Goal: Information Seeking & Learning: Learn about a topic

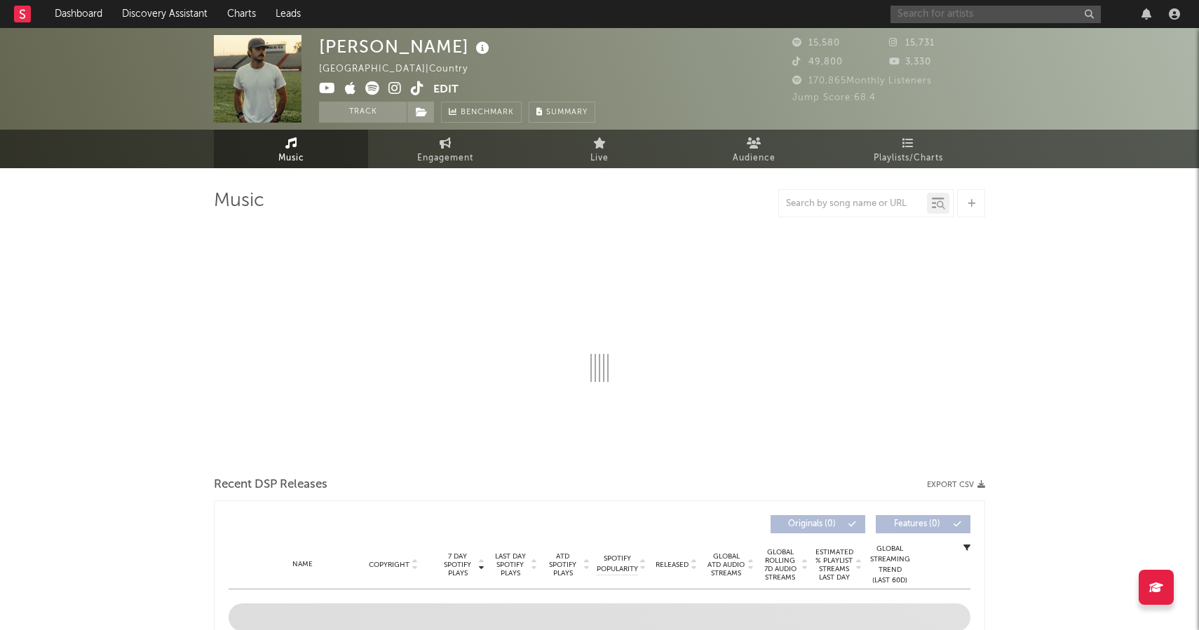
click at [1018, 11] on input "text" at bounding box center [995, 15] width 210 height 18
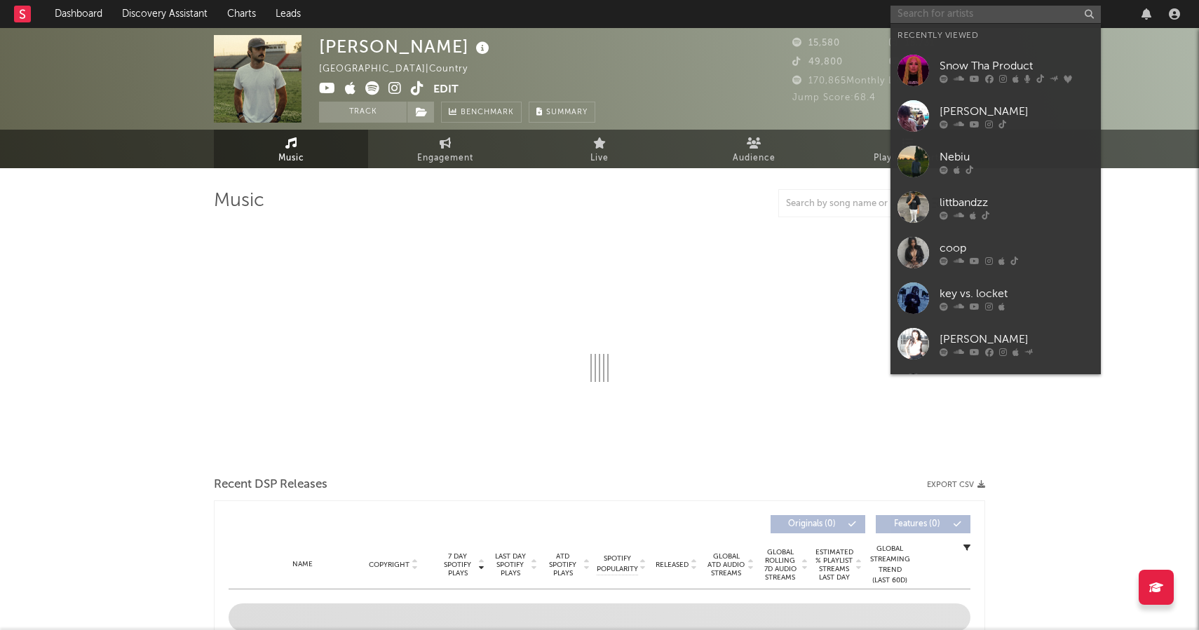
paste input "https://open.spotify.com/artist/1XQ3jX3mHoD8y32WYCYoYc?si=J7EnNmATSEiZDIpmcPwTeA"
type input "https://open.spotify.com/artist/1XQ3jX3mHoD8y32WYCYoYc?si=J7EnNmATSEiZDIpmcPwTeA"
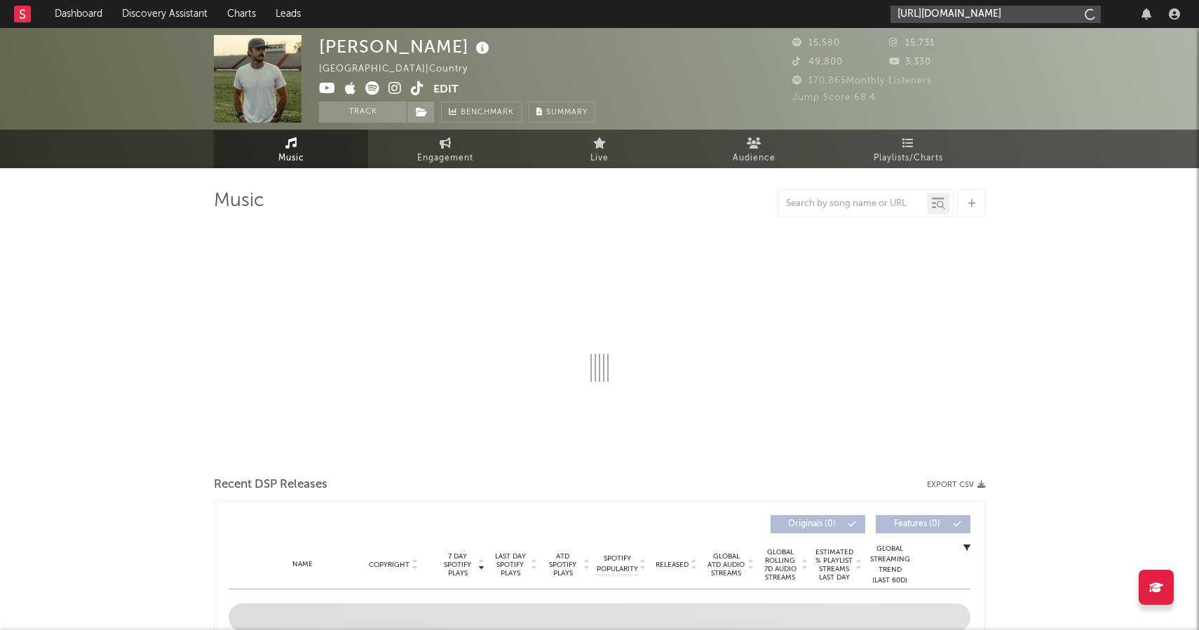
select select "6m"
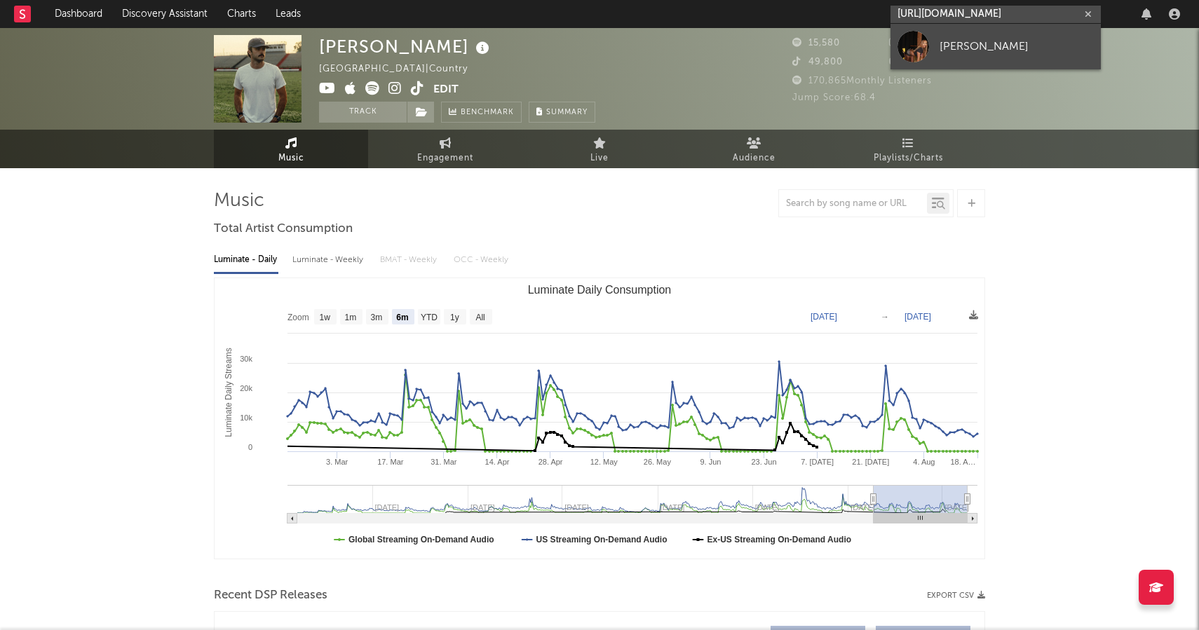
type input "https://open.spotify.com/artist/1XQ3jX3mHoD8y32WYCYoYc?si=J7EnNmATSEiZDIpmcPwTeA"
click at [995, 45] on div "MADISON B" at bounding box center [1016, 46] width 154 height 17
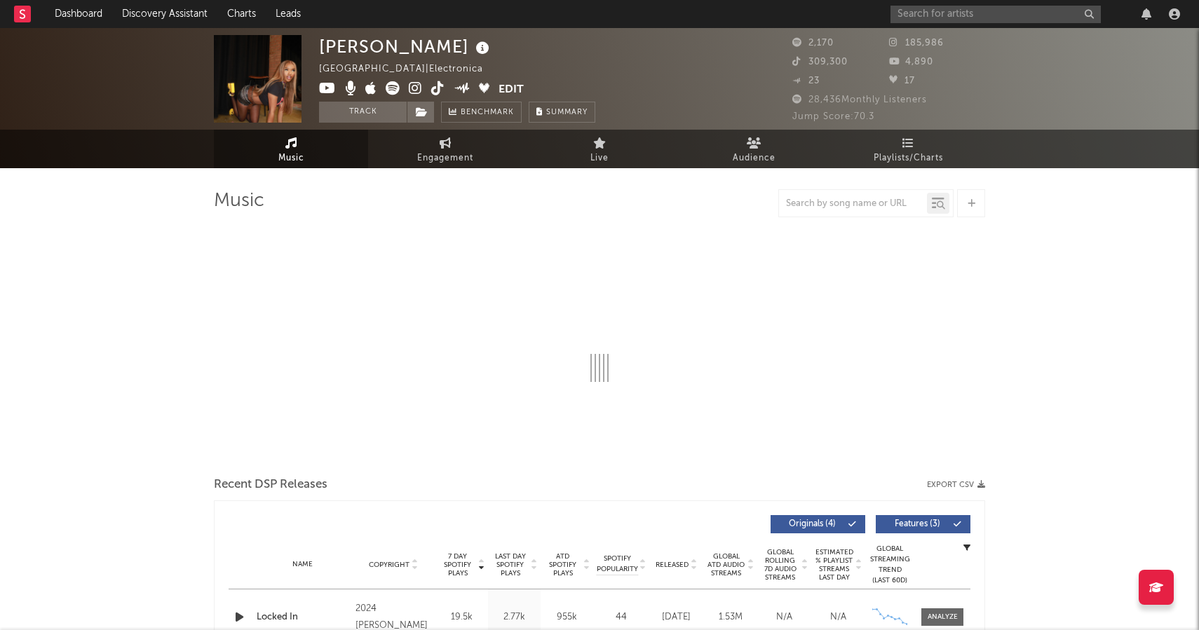
select select "6m"
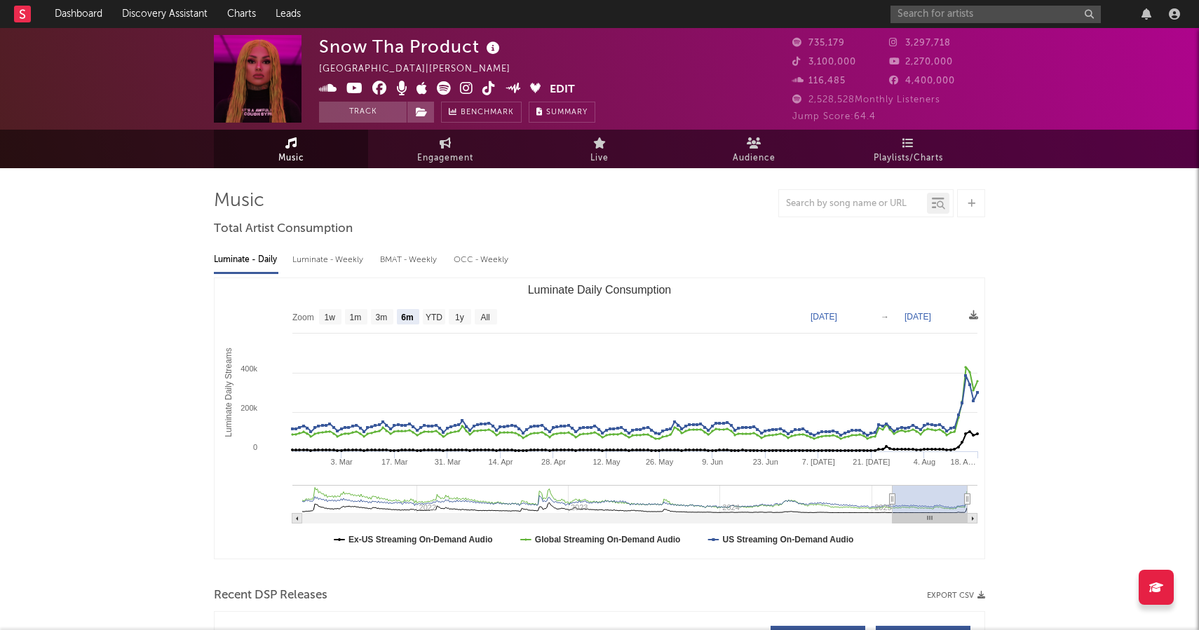
select select "6m"
click at [19, 13] on rect at bounding box center [22, 14] width 17 height 17
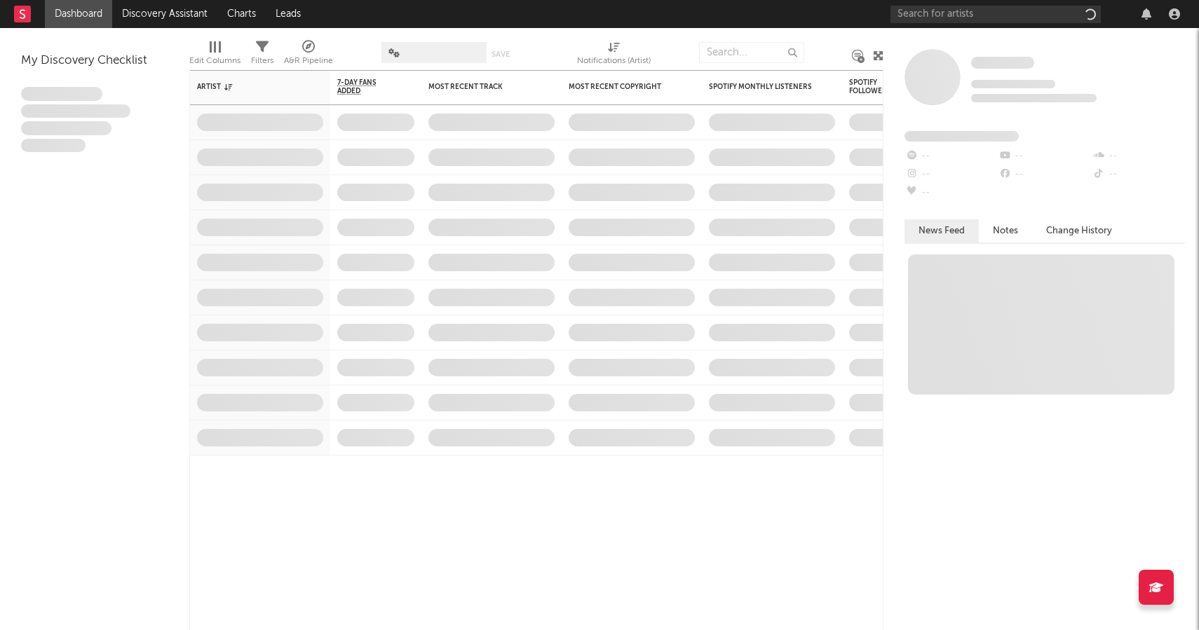
click at [75, 6] on link "Dashboard" at bounding box center [78, 14] width 67 height 28
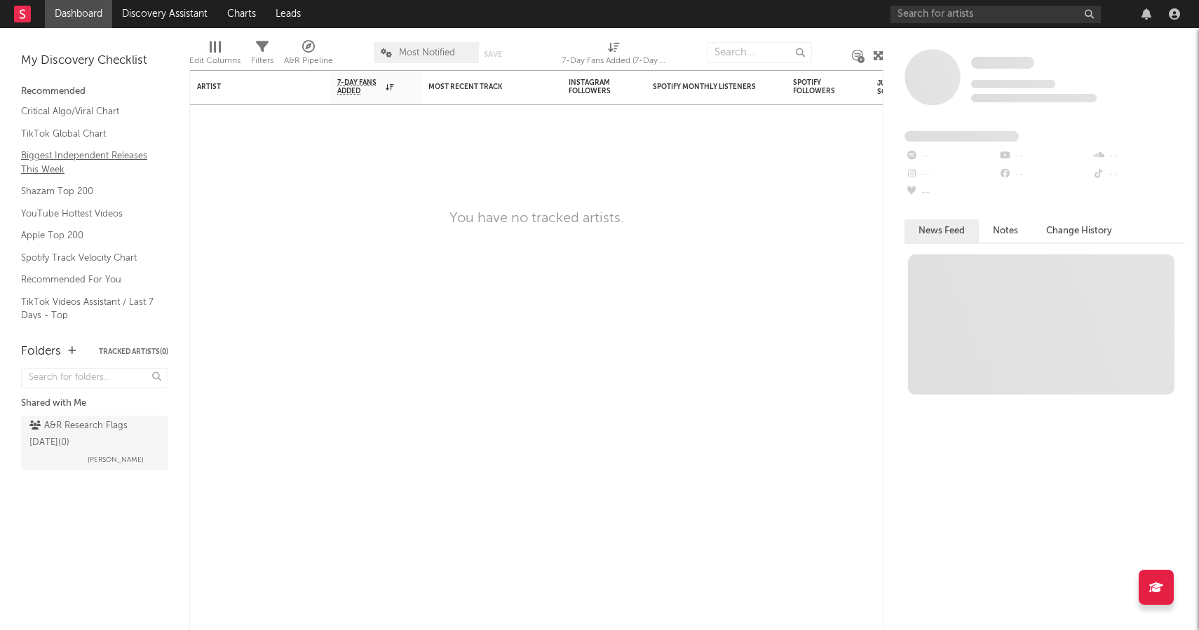
click at [69, 163] on link "Biggest Independent Releases This Week" at bounding box center [87, 162] width 133 height 29
click at [86, 191] on link "Shazam Top 200" at bounding box center [87, 191] width 133 height 15
click at [81, 254] on link "Spotify Track Velocity Chart" at bounding box center [87, 257] width 133 height 15
click at [68, 216] on link "YouTube Hottest Videos" at bounding box center [87, 213] width 133 height 15
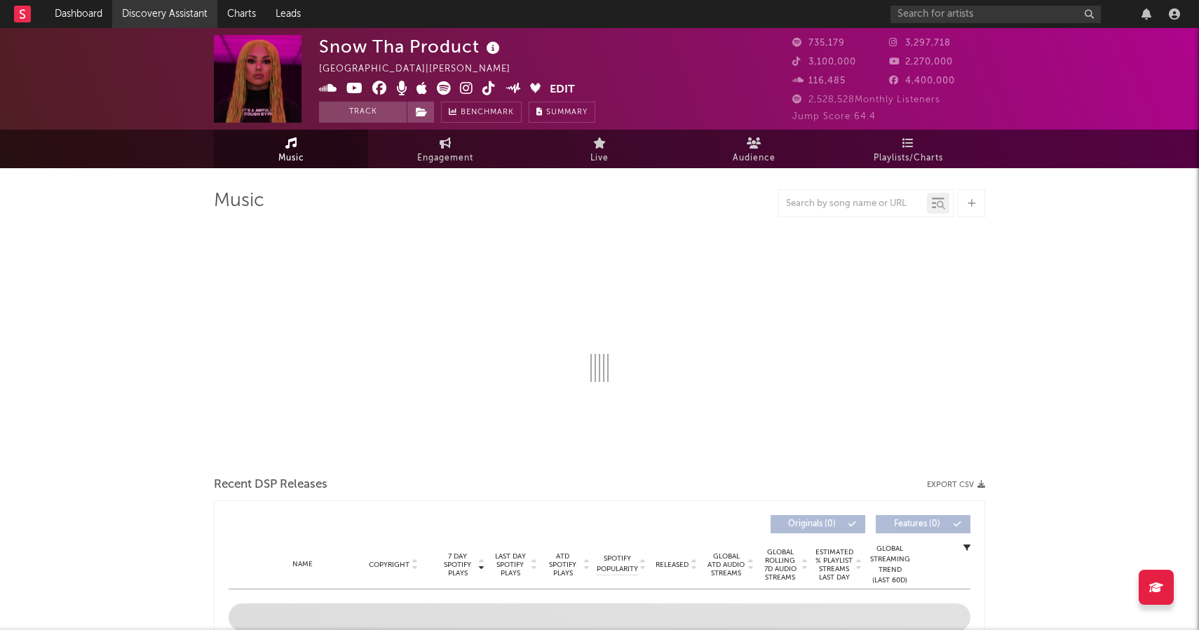
click at [175, 18] on link "Discovery Assistant" at bounding box center [164, 14] width 105 height 28
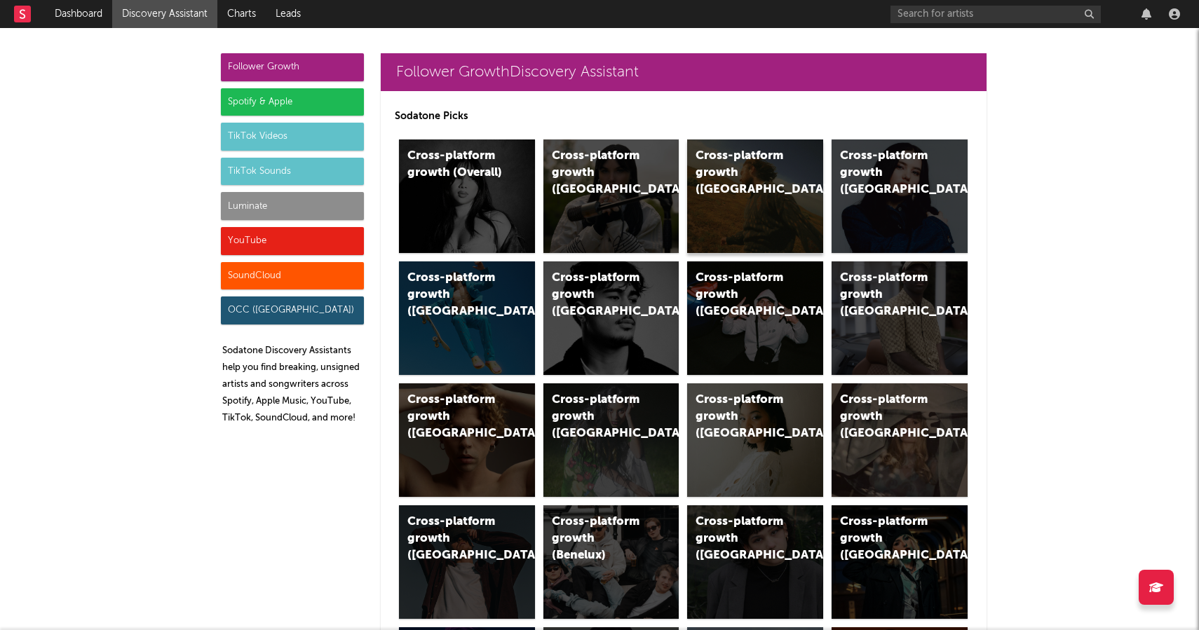
click at [739, 186] on div "Cross-platform growth (US)" at bounding box center [755, 197] width 136 height 114
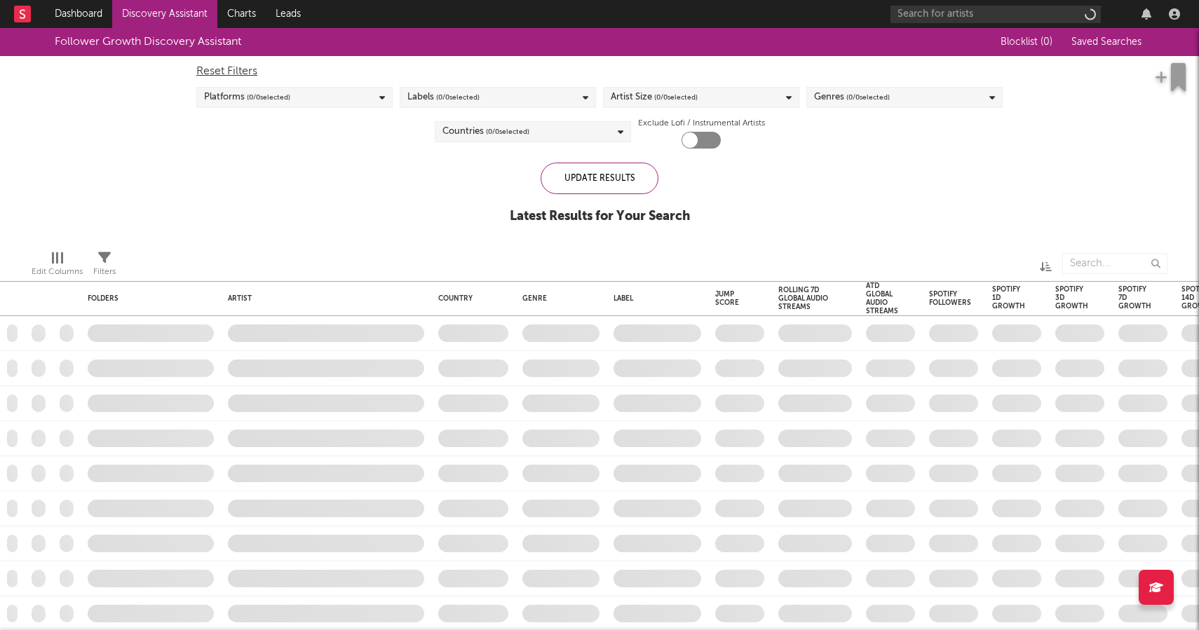
checkbox input "true"
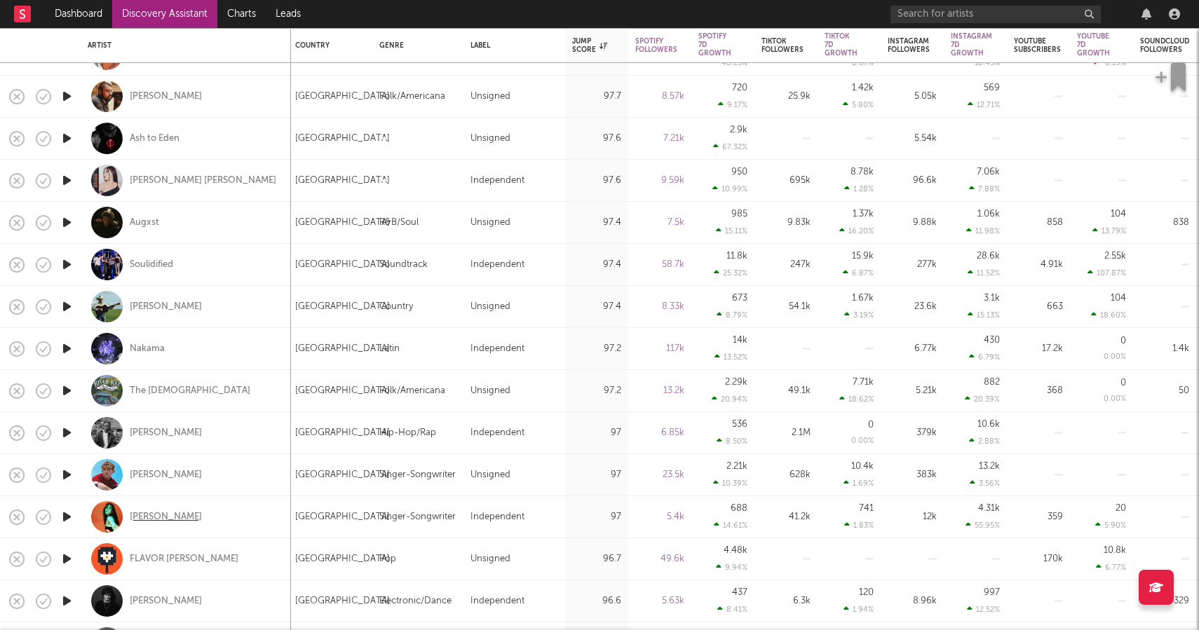
click at [168, 512] on div "Lydia von Hof" at bounding box center [166, 517] width 72 height 13
click at [532, 74] on div "Independent" at bounding box center [514, 55] width 102 height 42
select select "1w"
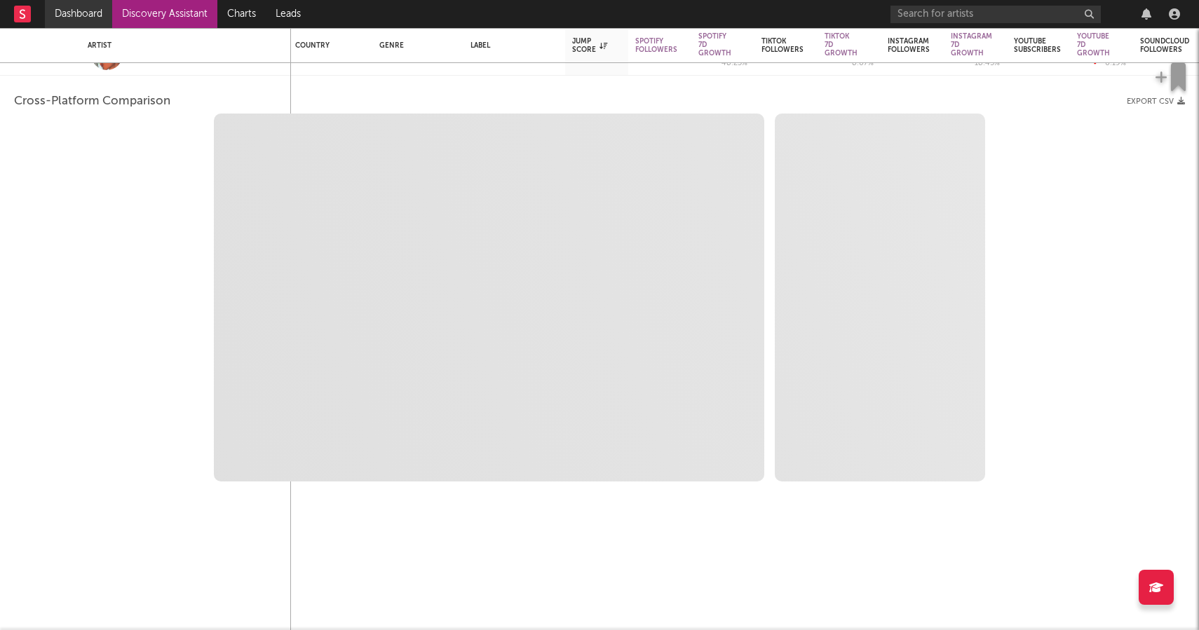
select select "1w"
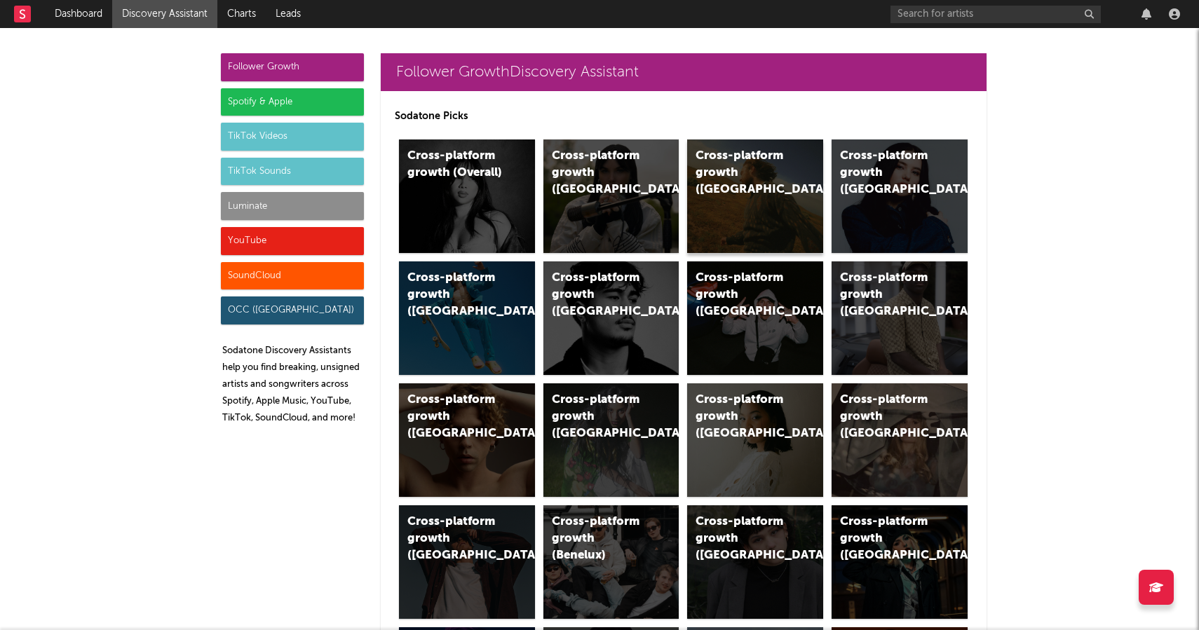
click at [706, 208] on div "Cross-platform growth (US)" at bounding box center [755, 197] width 136 height 114
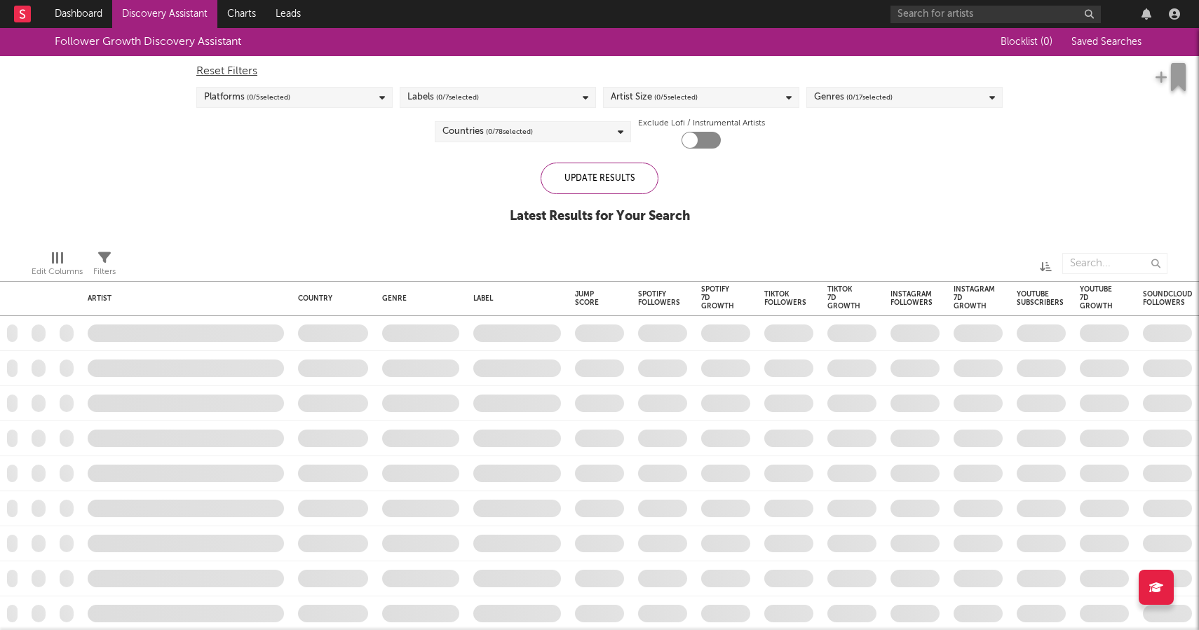
checkbox input "true"
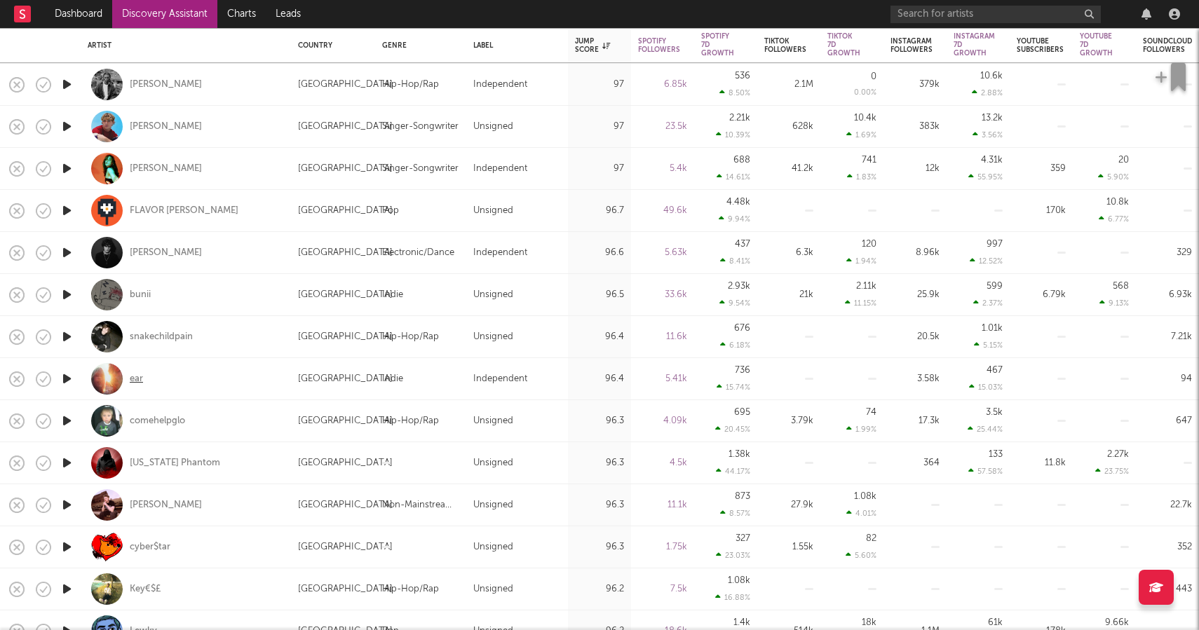
click at [132, 379] on div "ear" at bounding box center [136, 379] width 13 height 13
click at [134, 375] on div "ear" at bounding box center [136, 379] width 13 height 13
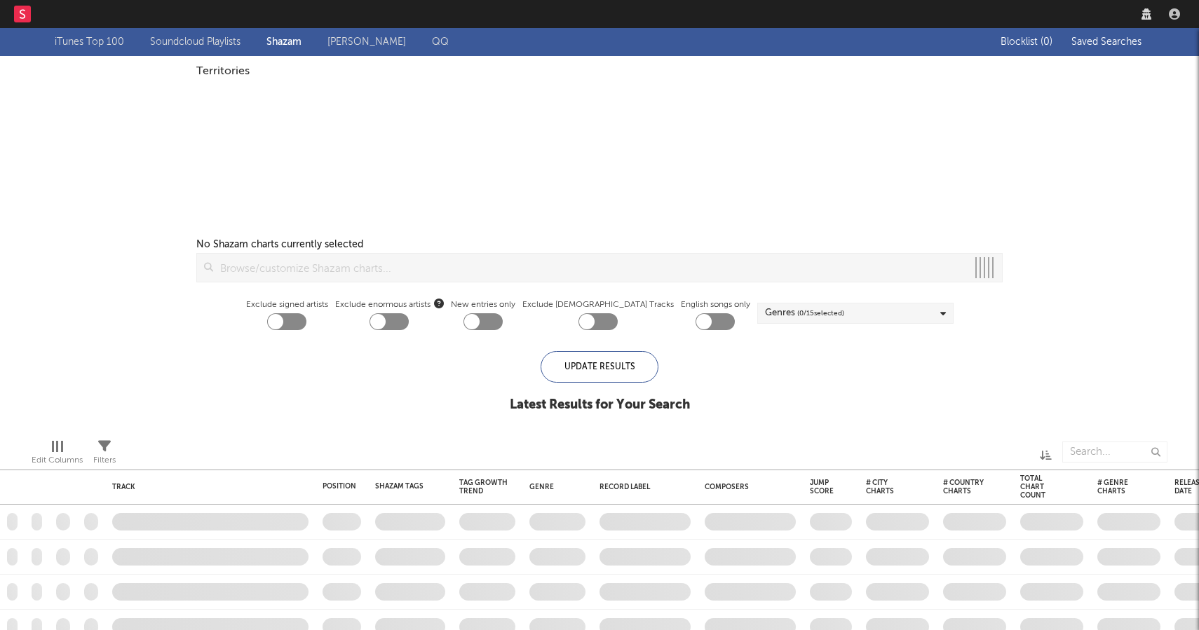
checkbox input "true"
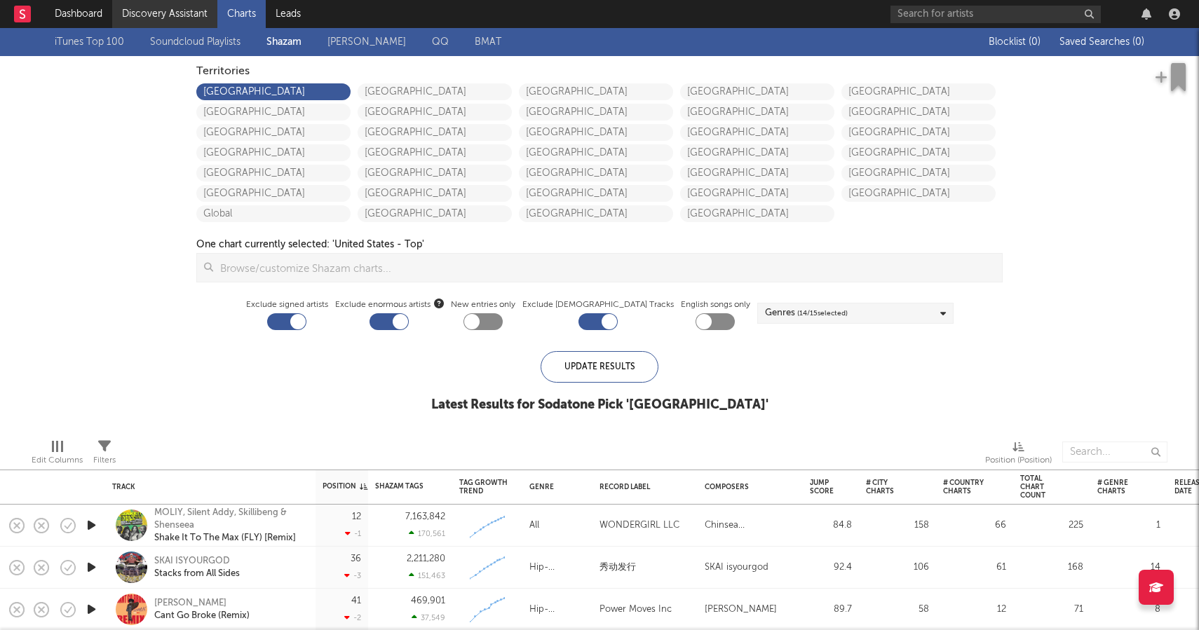
click at [140, 19] on link "Discovery Assistant" at bounding box center [164, 14] width 105 height 28
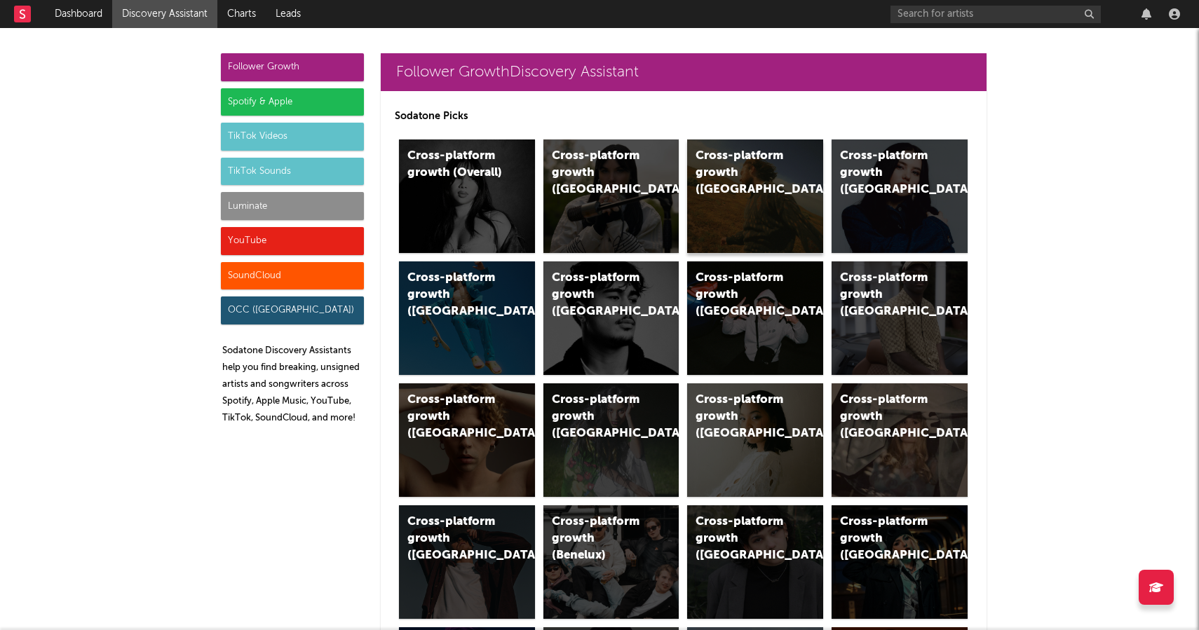
click at [728, 175] on div "Cross-platform growth ([GEOGRAPHIC_DATA])" at bounding box center [742, 173] width 95 height 50
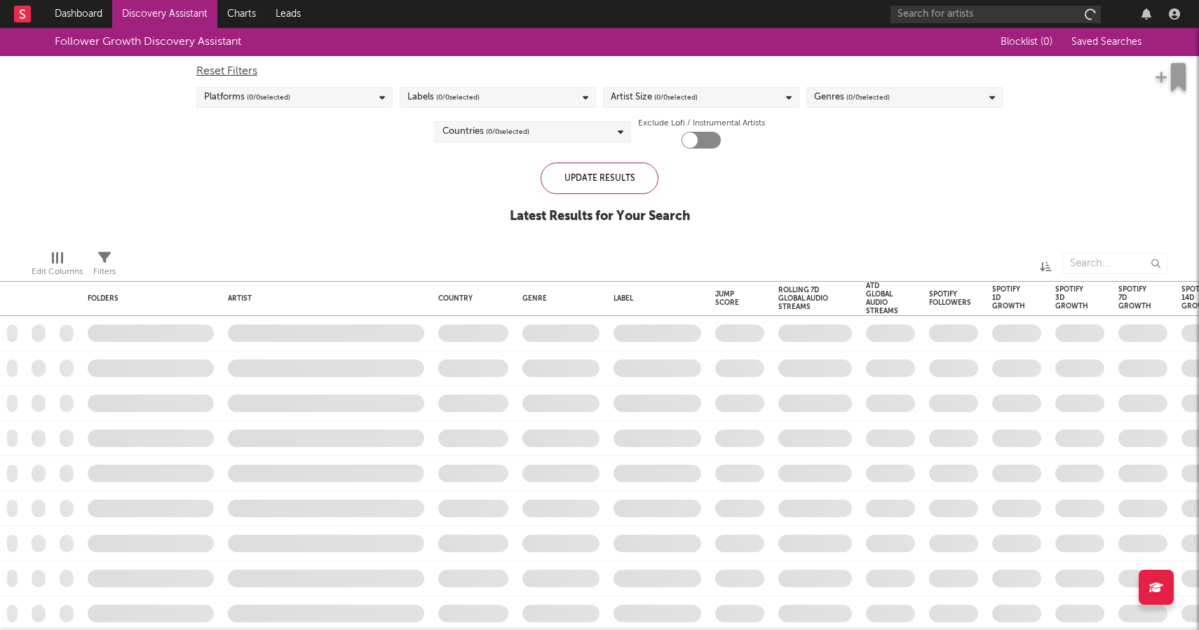
checkbox input "true"
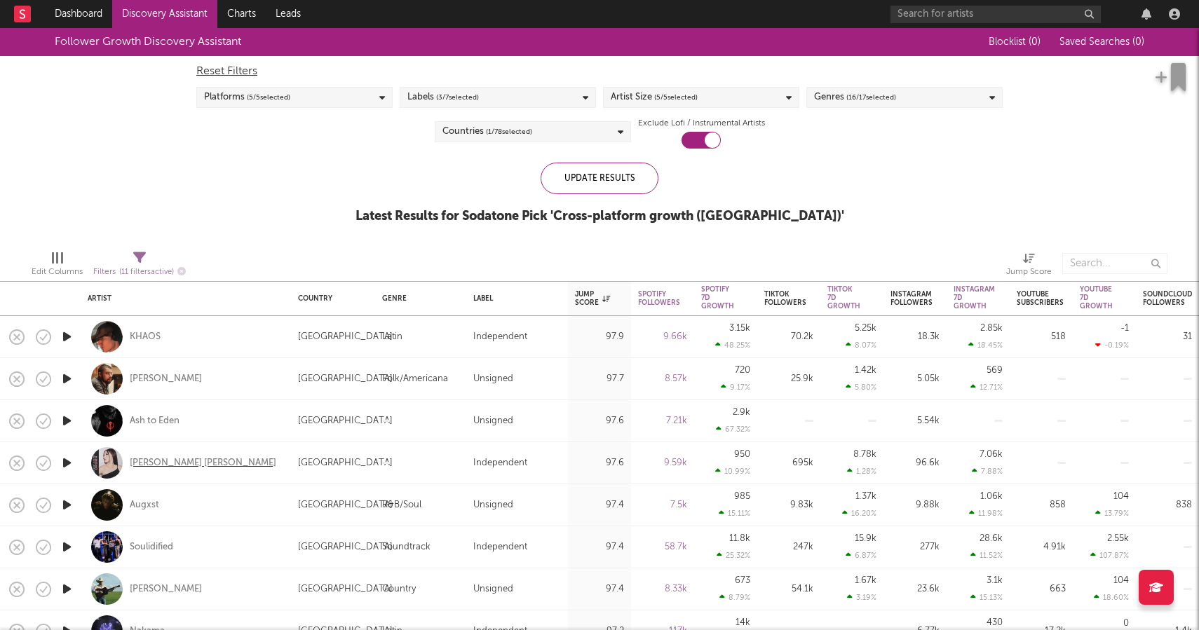
click at [149, 463] on div "[PERSON_NAME] [PERSON_NAME]" at bounding box center [203, 463] width 147 height 13
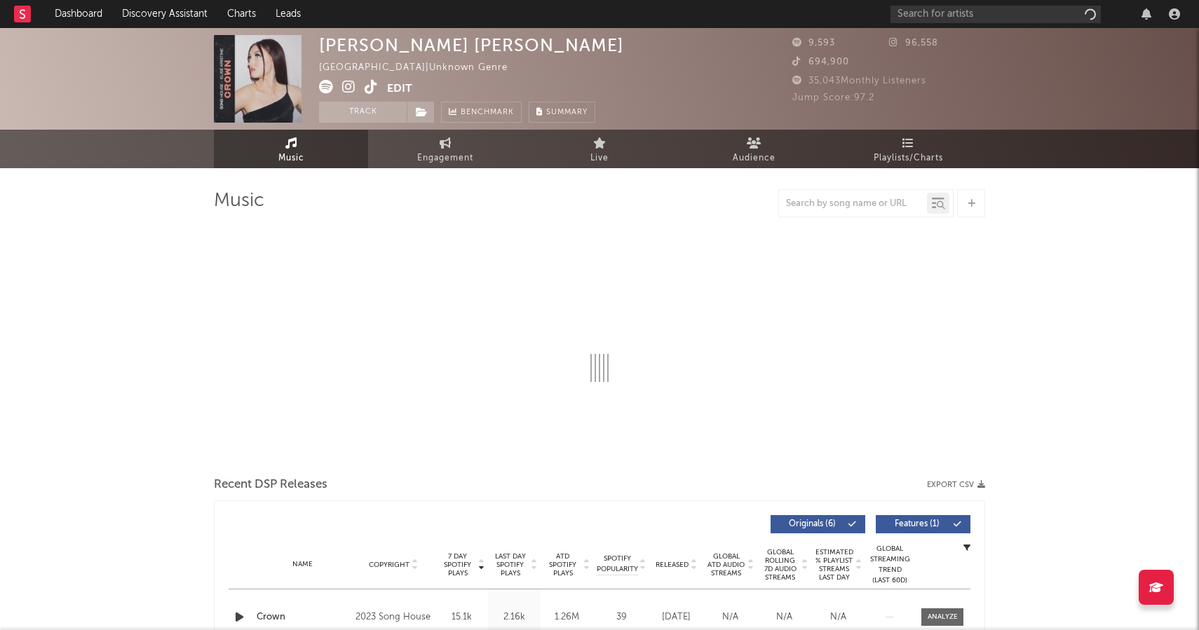
select select "1w"
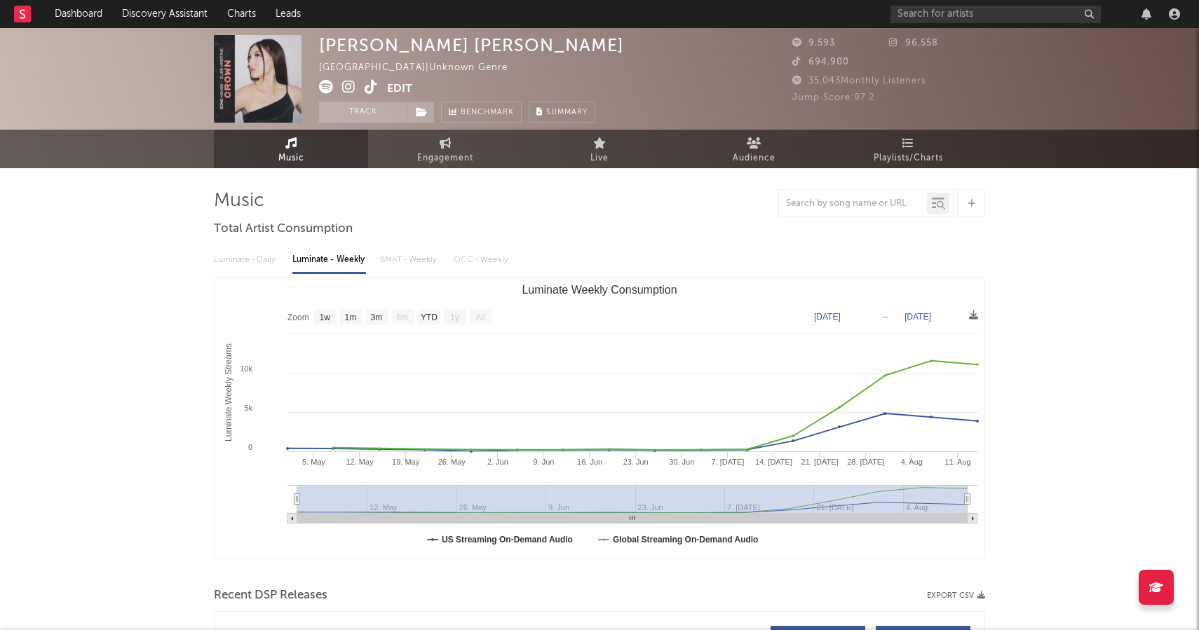
click at [346, 86] on icon at bounding box center [348, 87] width 13 height 14
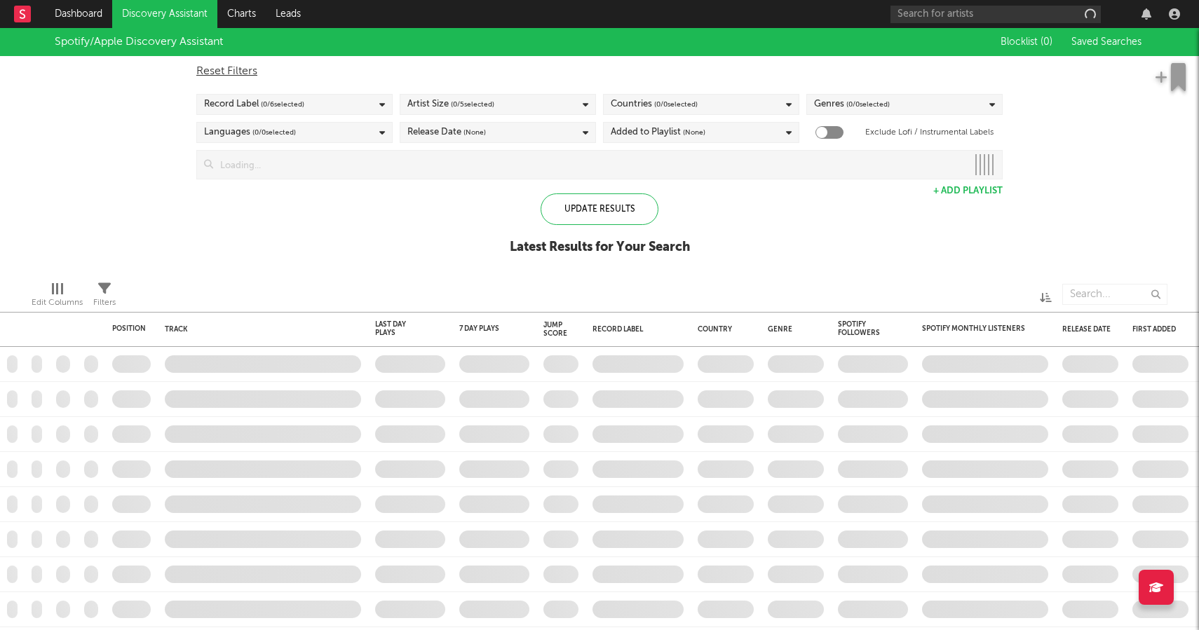
checkbox input "true"
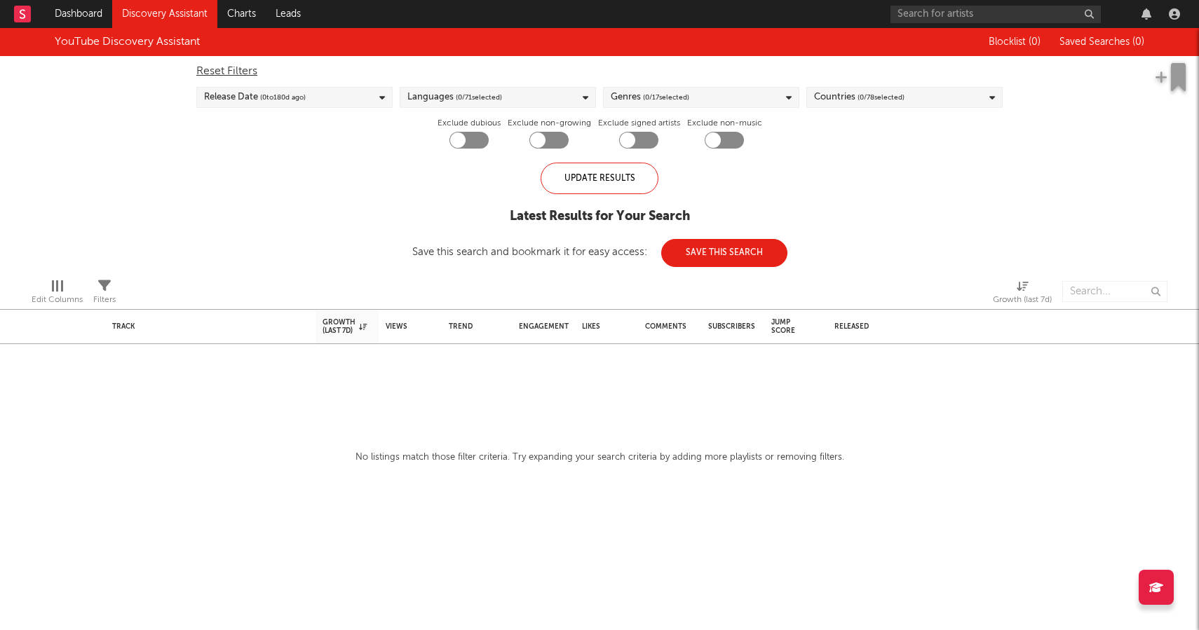
click at [375, 95] on div "Release Date ( 0 to [DATE])" at bounding box center [294, 97] width 196 height 21
click at [426, 158] on div "YouTube Discovery Assistant Blocklist ( 0 ) Saved Searches ( 0 ) Reset Filters …" at bounding box center [599, 147] width 1199 height 239
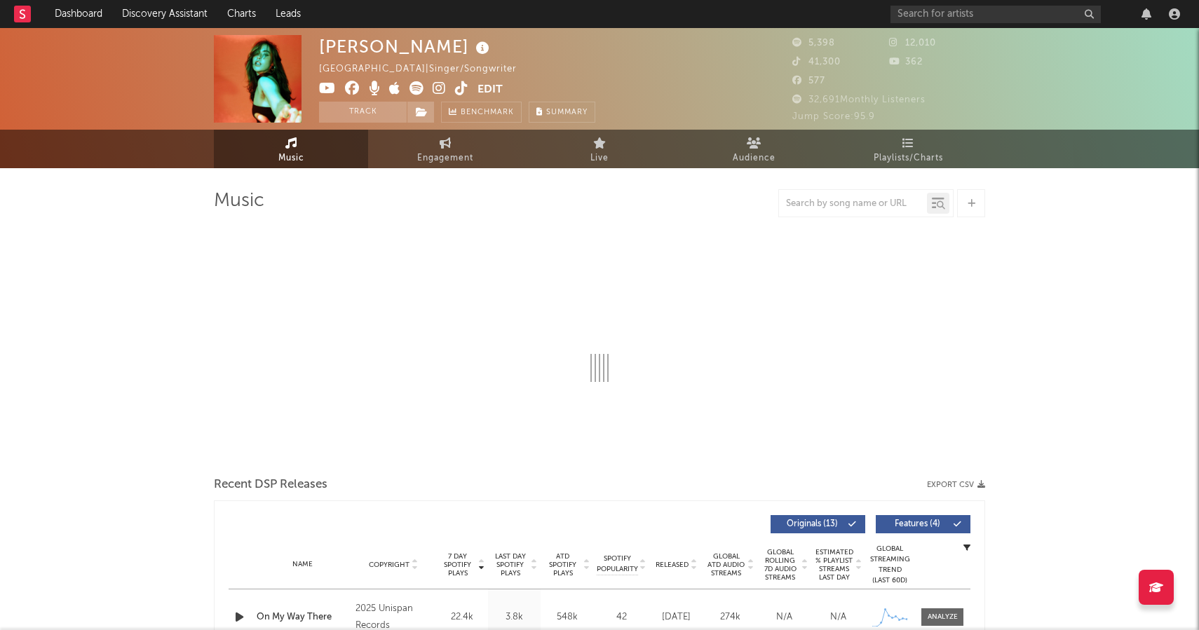
select select "1w"
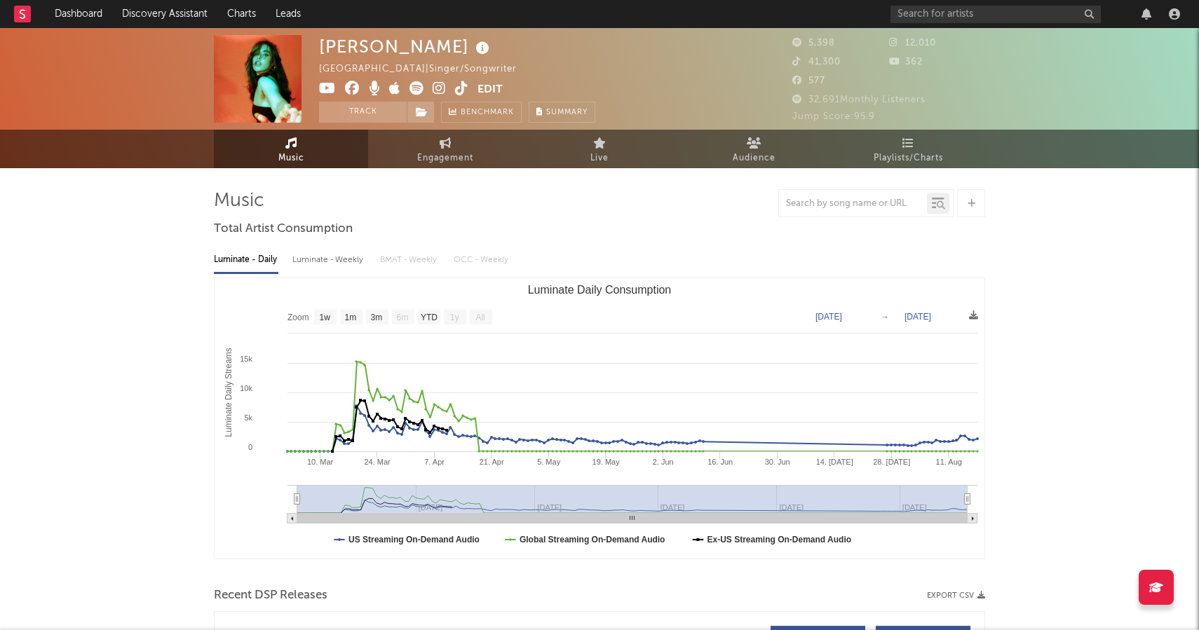
click at [437, 89] on icon at bounding box center [439, 88] width 13 height 14
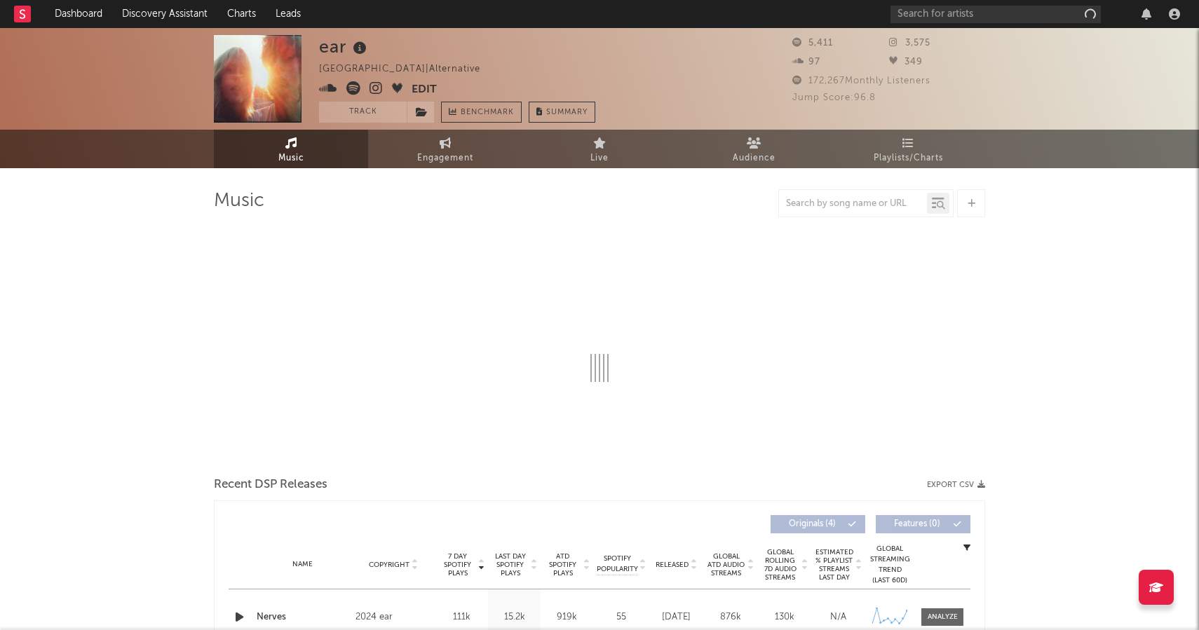
select select "1w"
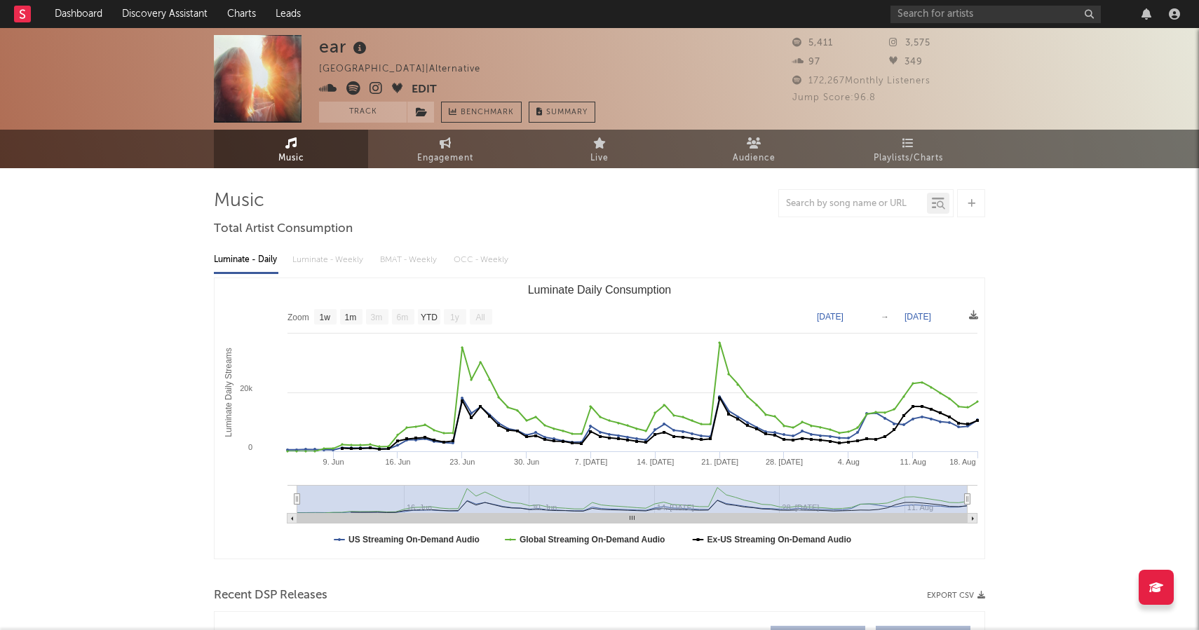
click at [363, 95] on span at bounding box center [365, 90] width 93 height 18
click at [369, 87] on span at bounding box center [365, 90] width 93 height 18
click at [374, 88] on icon at bounding box center [375, 88] width 13 height 14
drag, startPoint x: 979, startPoint y: 421, endPoint x: 1019, endPoint y: 415, distance: 39.7
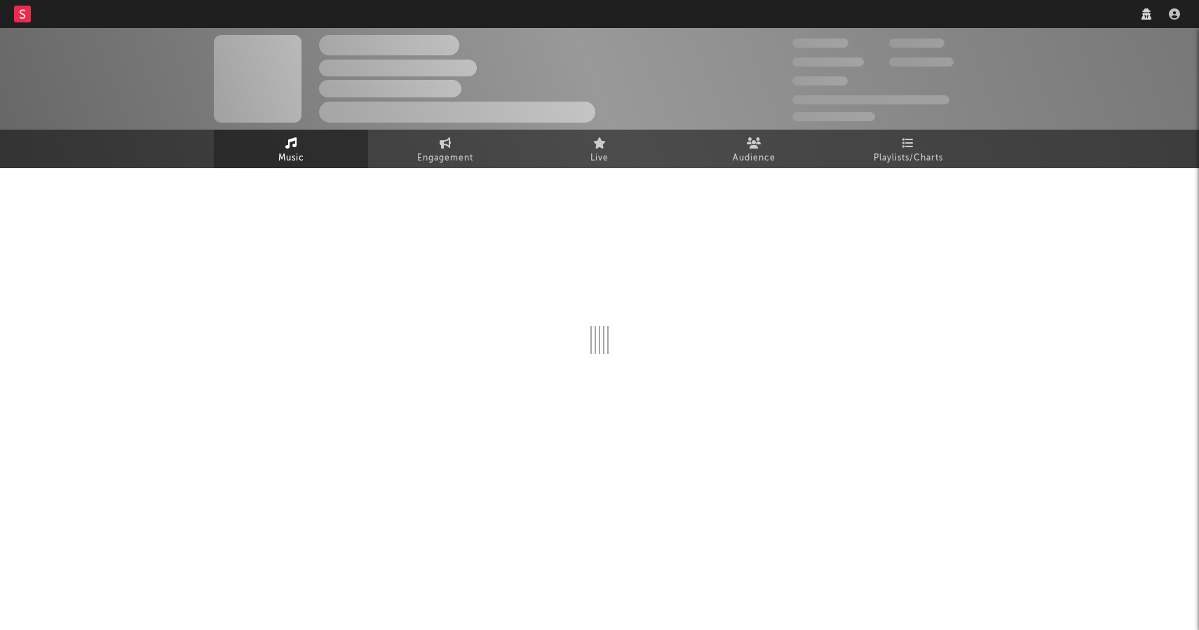
select select "1w"
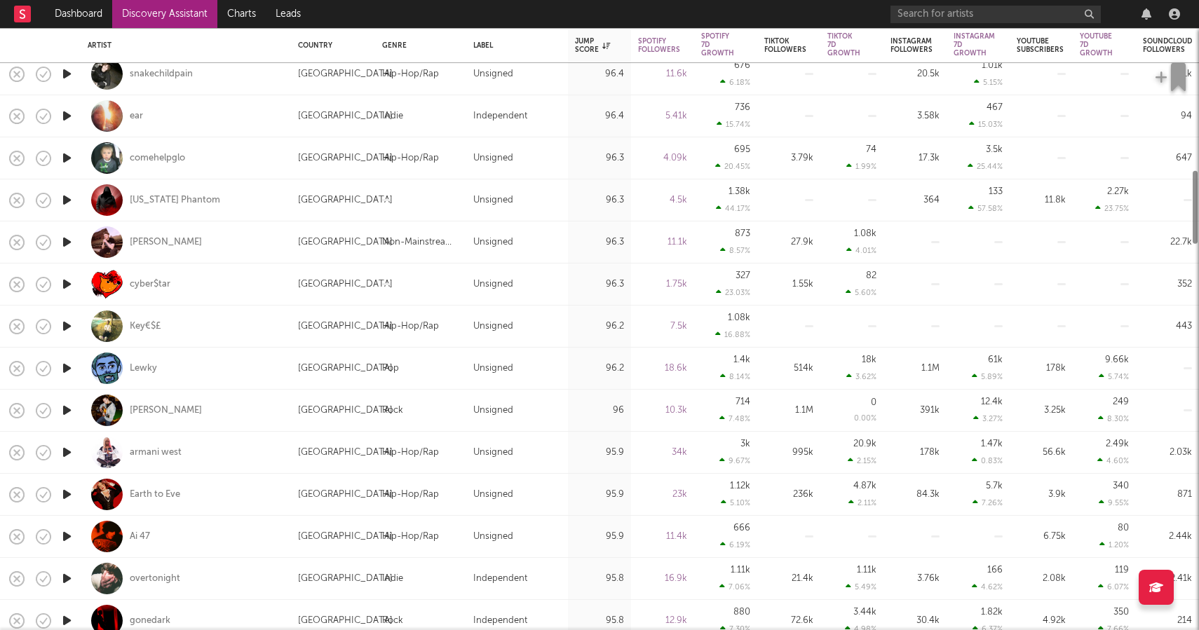
click at [149, 440] on div "armani west" at bounding box center [186, 452] width 196 height 41
select select "1w"
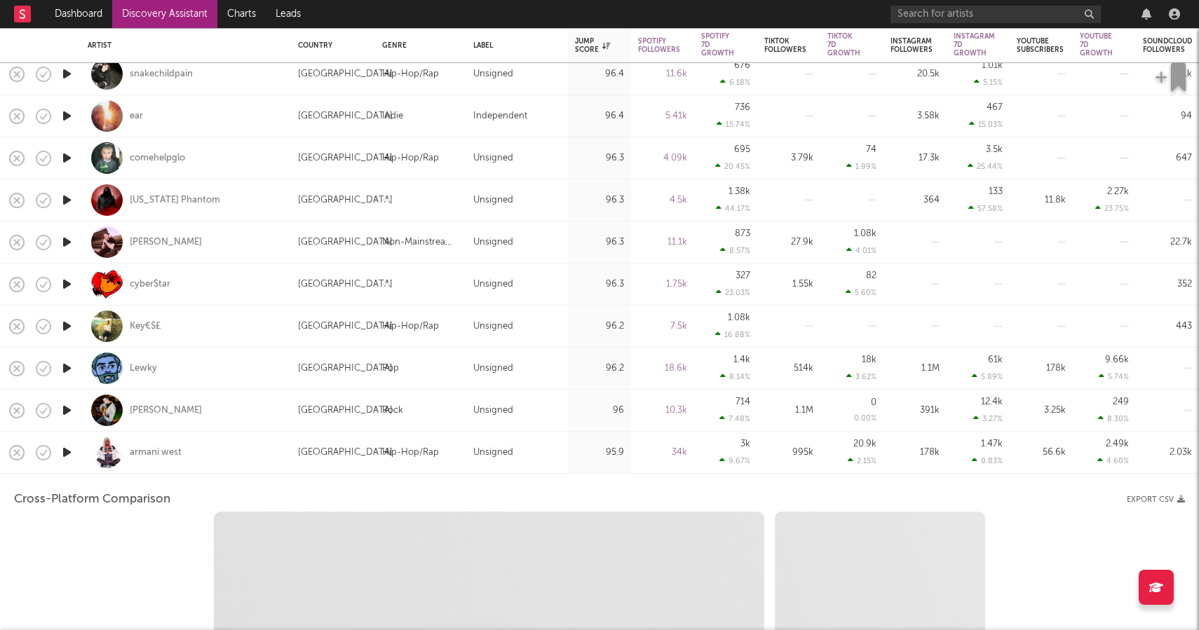
select select "6m"
click at [149, 442] on div "armani west" at bounding box center [186, 452] width 196 height 41
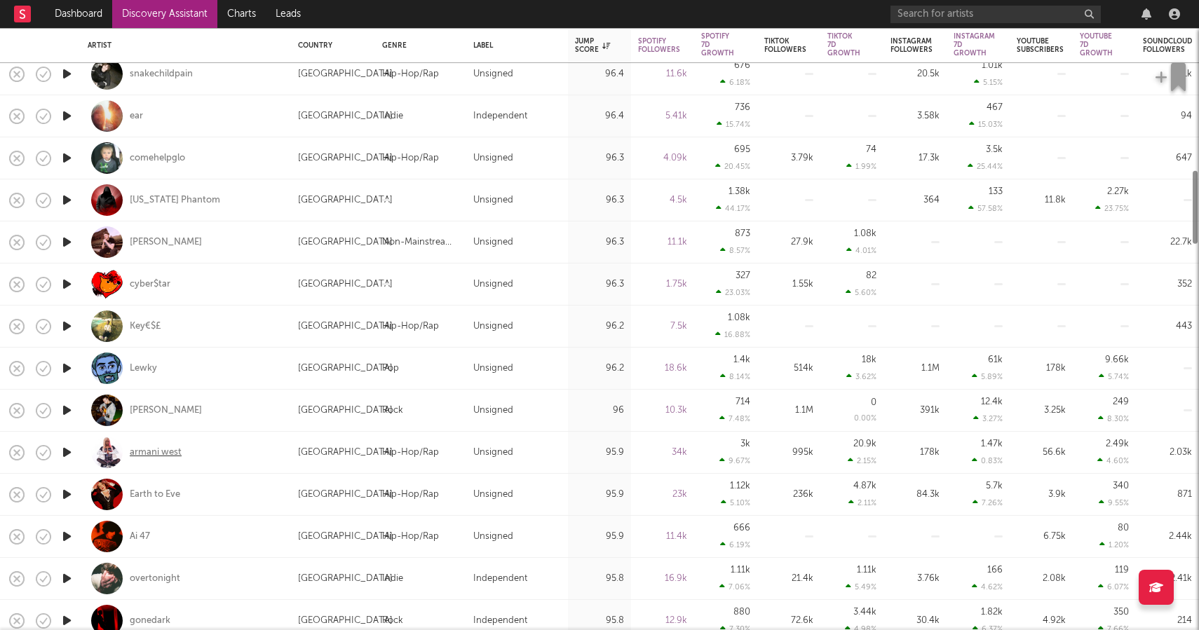
click at [151, 451] on div "armani west" at bounding box center [156, 453] width 52 height 13
click at [154, 445] on div "armani west" at bounding box center [186, 452] width 196 height 41
select select "1m"
select select "6m"
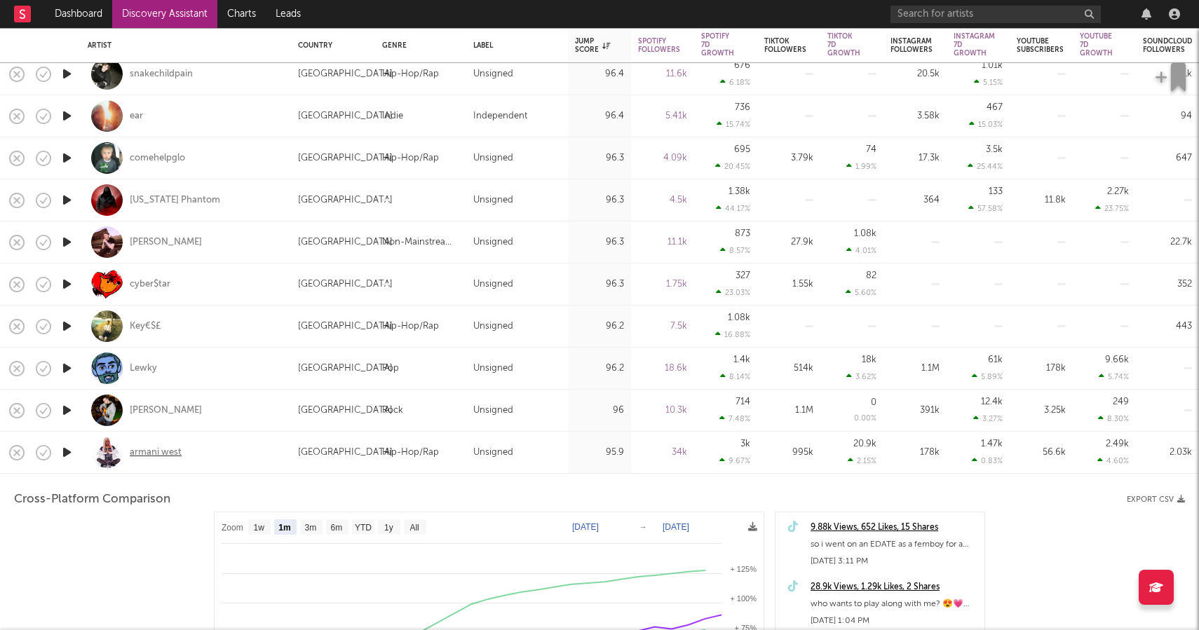
click at [162, 458] on div "armani west" at bounding box center [156, 453] width 52 height 13
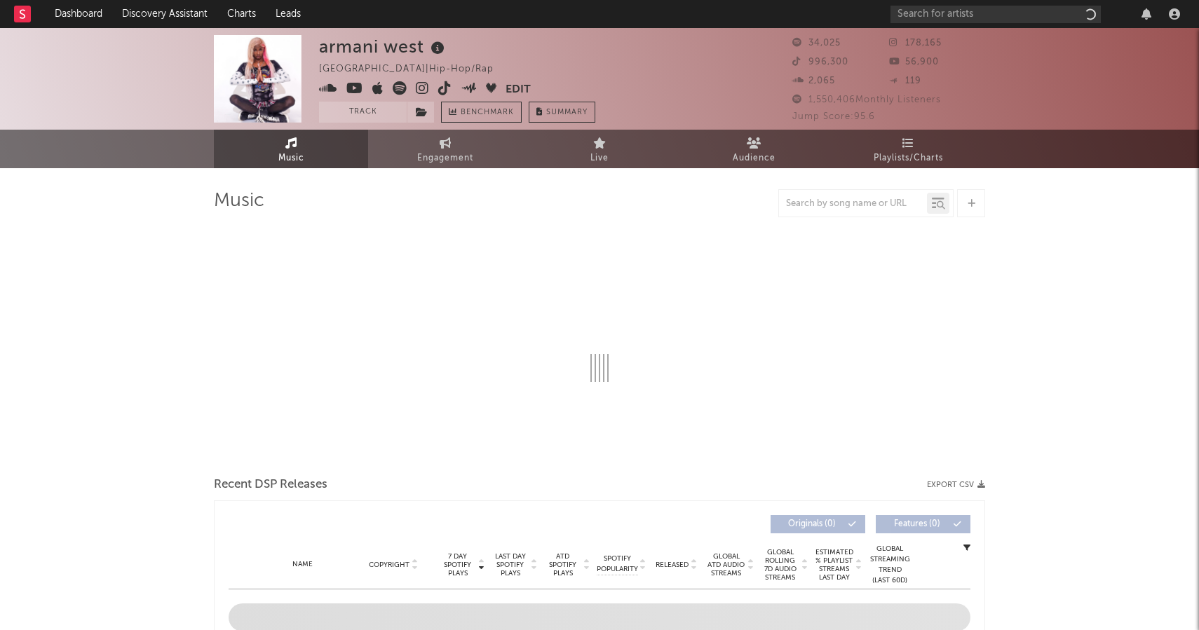
select select "6m"
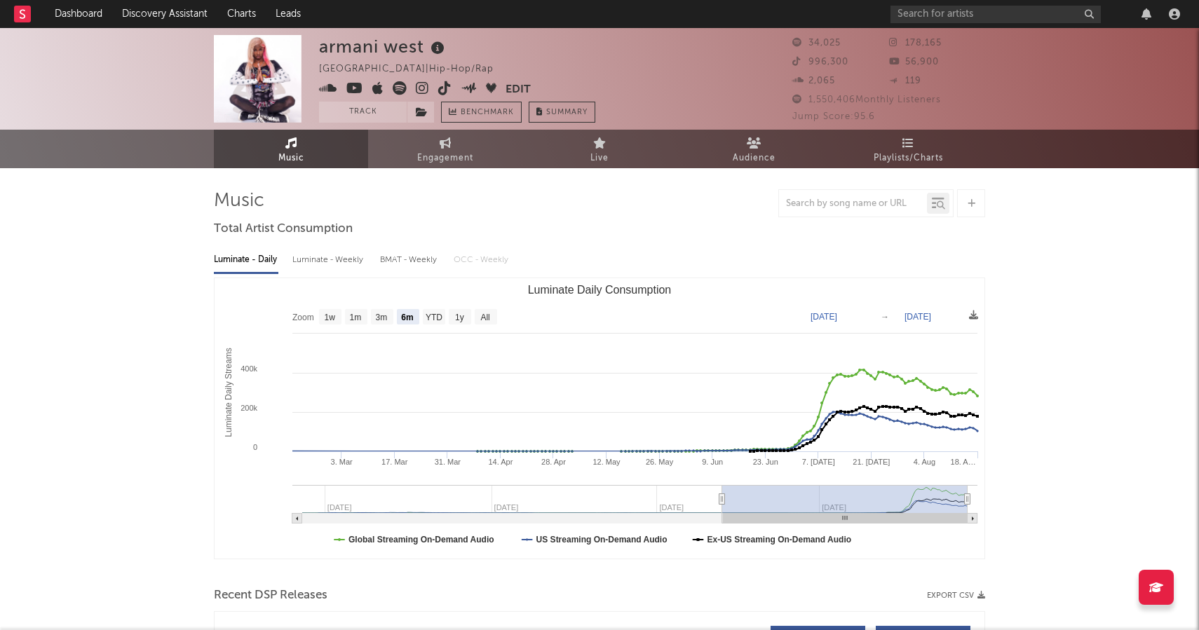
click at [423, 85] on icon at bounding box center [422, 88] width 13 height 14
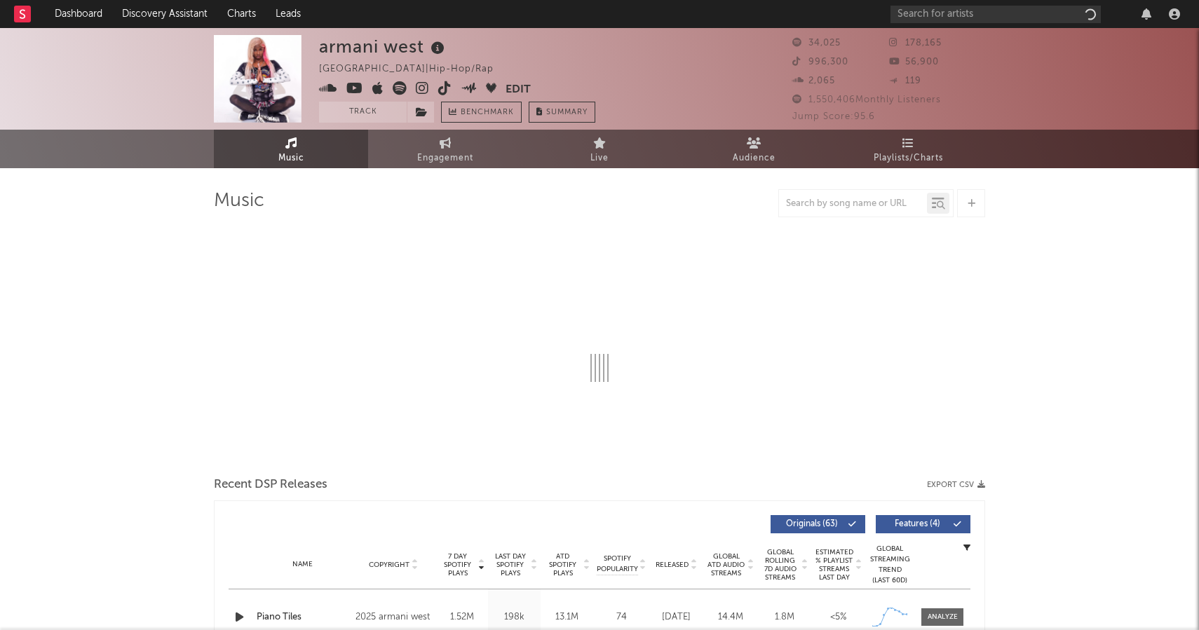
select select "6m"
